Goal: Use online tool/utility: Utilize a website feature to perform a specific function

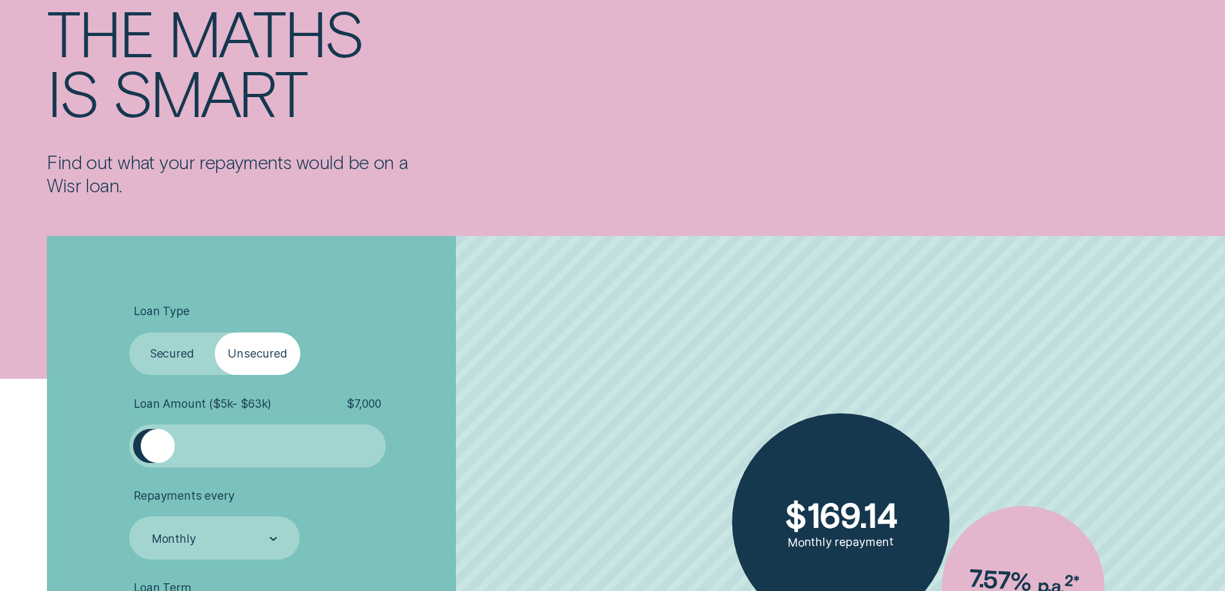
drag, startPoint x: 165, startPoint y: 448, endPoint x: 160, endPoint y: 454, distance: 8.2
click at [160, 454] on div at bounding box center [158, 446] width 34 height 34
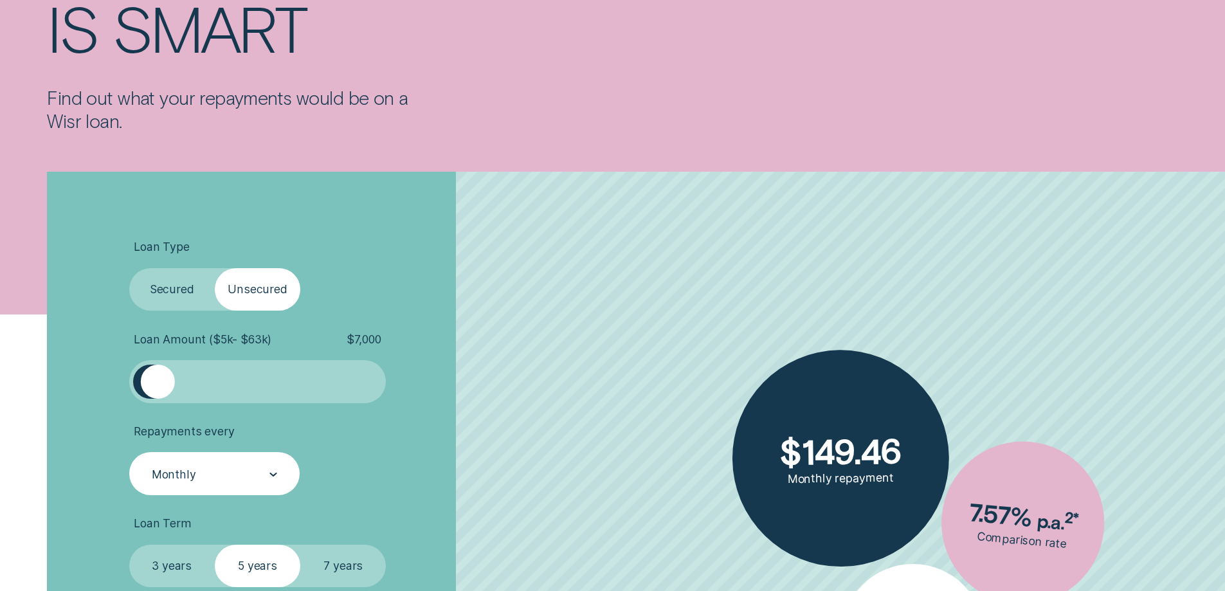
scroll to position [322, 0]
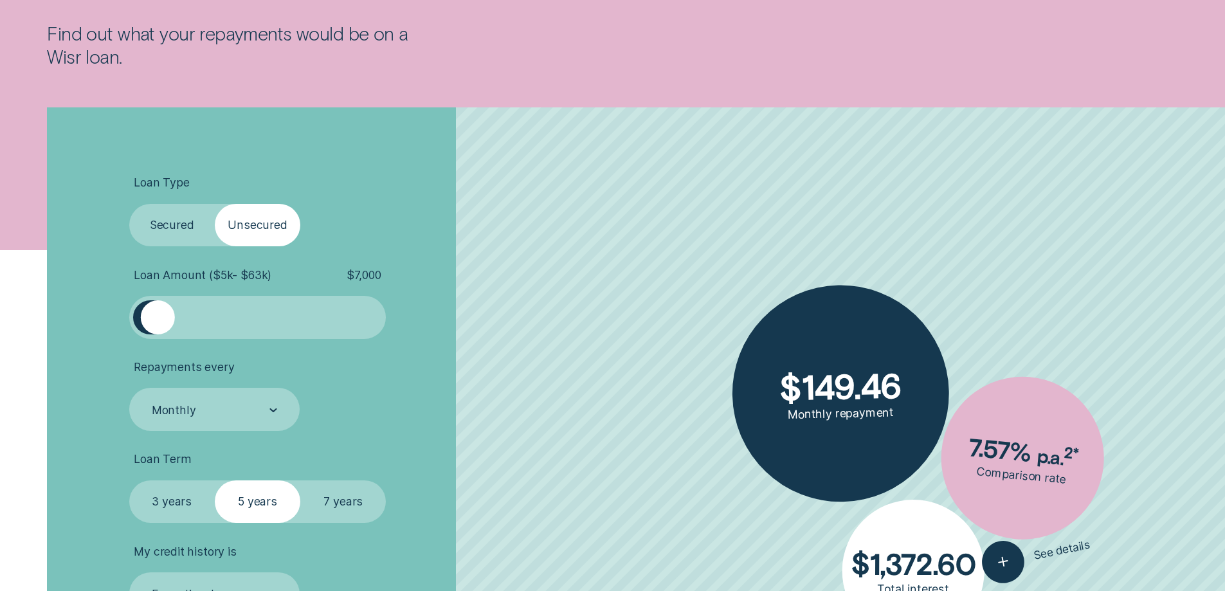
click at [173, 503] on label "3 years" at bounding box center [172, 501] width 86 height 43
click at [129, 480] on input "3 years" at bounding box center [129, 480] width 0 height 0
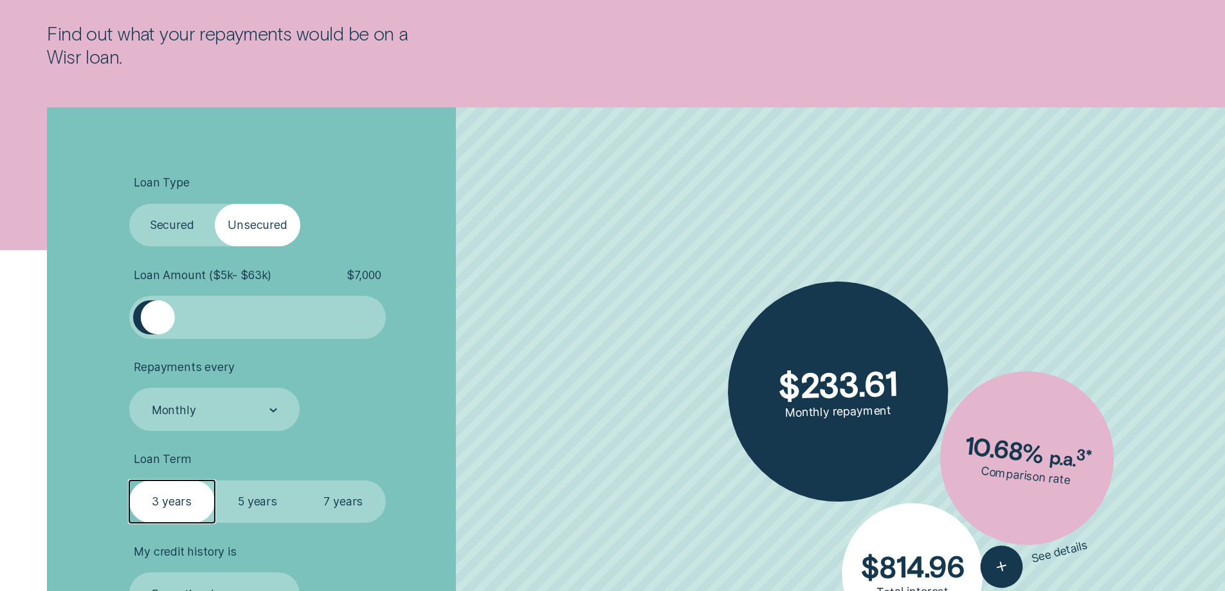
click at [173, 503] on label "3 years" at bounding box center [172, 501] width 86 height 43
click at [129, 480] on input "3 years" at bounding box center [129, 480] width 0 height 0
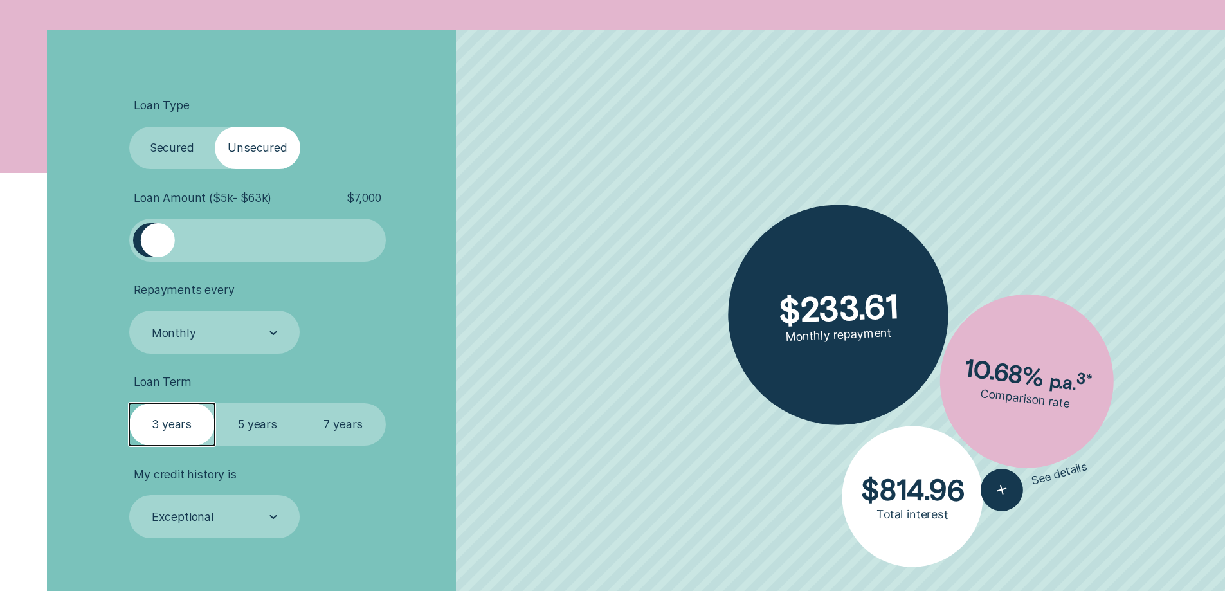
scroll to position [450, 0]
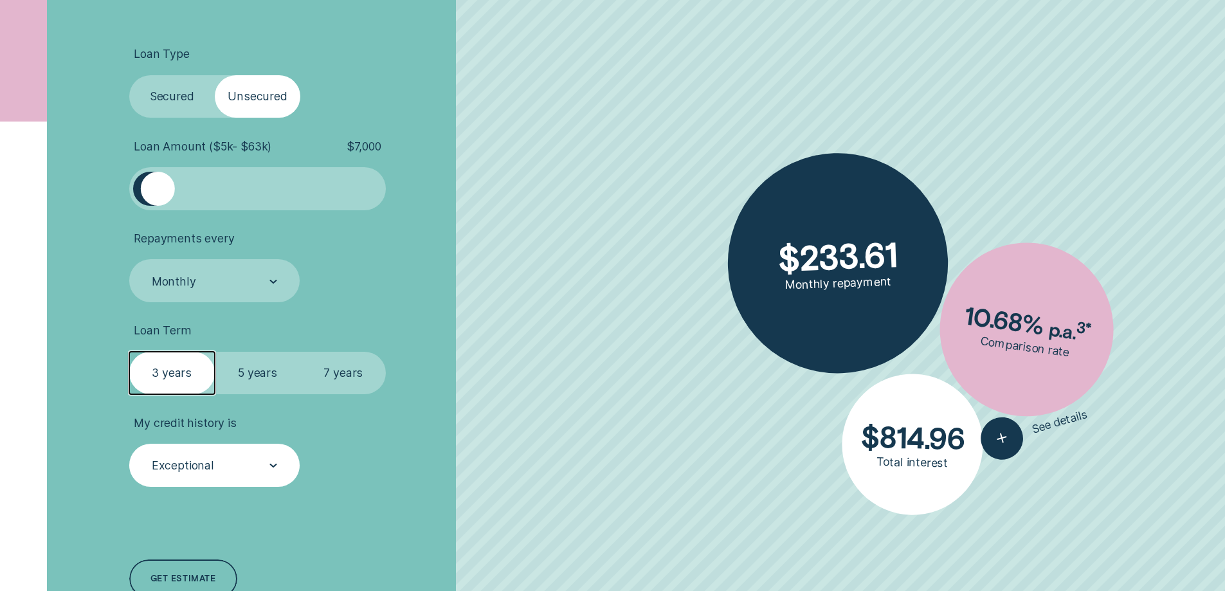
click at [192, 472] on div "Exceptional" at bounding box center [183, 466] width 62 height 14
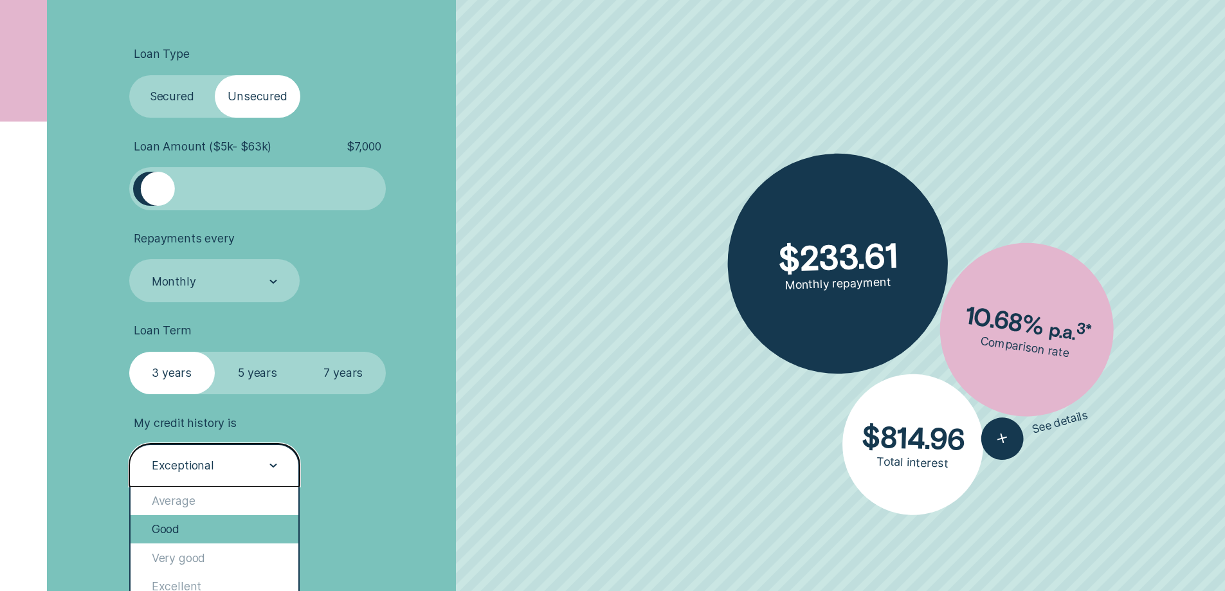
click at [185, 529] on div "Good" at bounding box center [215, 529] width 169 height 28
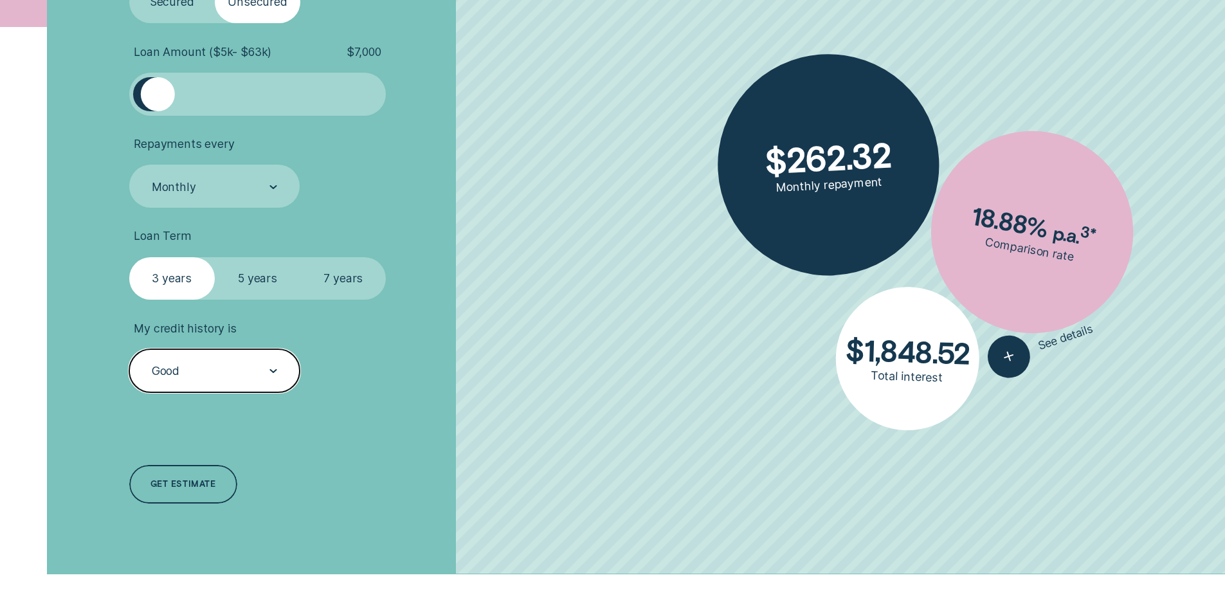
scroll to position [579, 0]
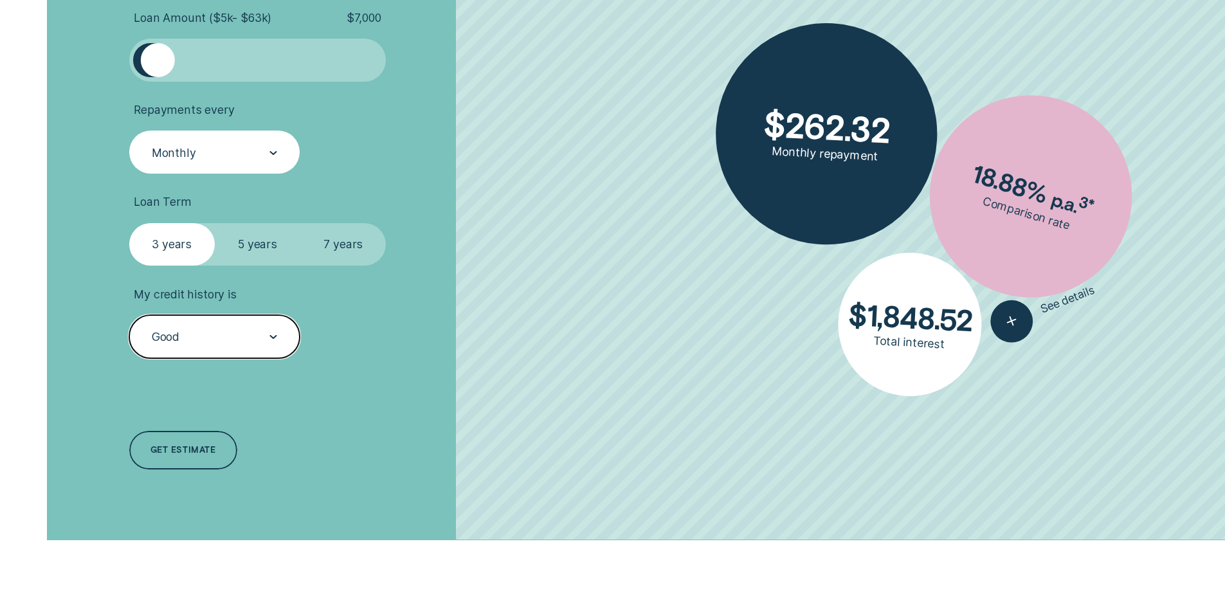
click at [195, 160] on div "Monthly" at bounding box center [214, 153] width 127 height 16
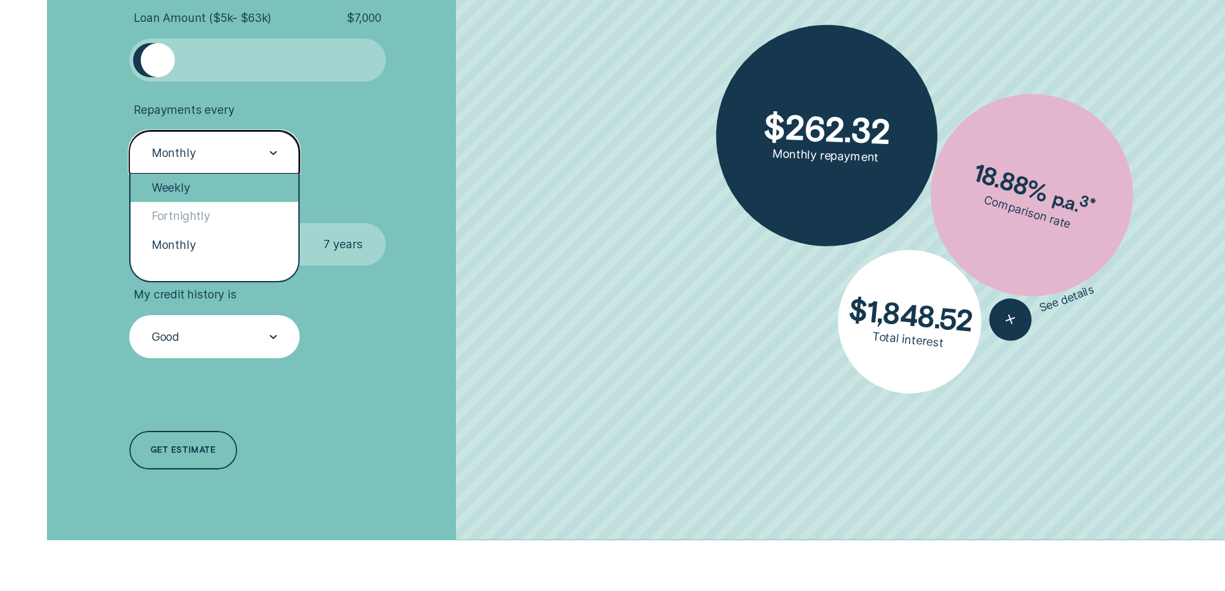
click at [196, 186] on div "Weekly" at bounding box center [215, 188] width 169 height 28
